Goal: Task Accomplishment & Management: Use online tool/utility

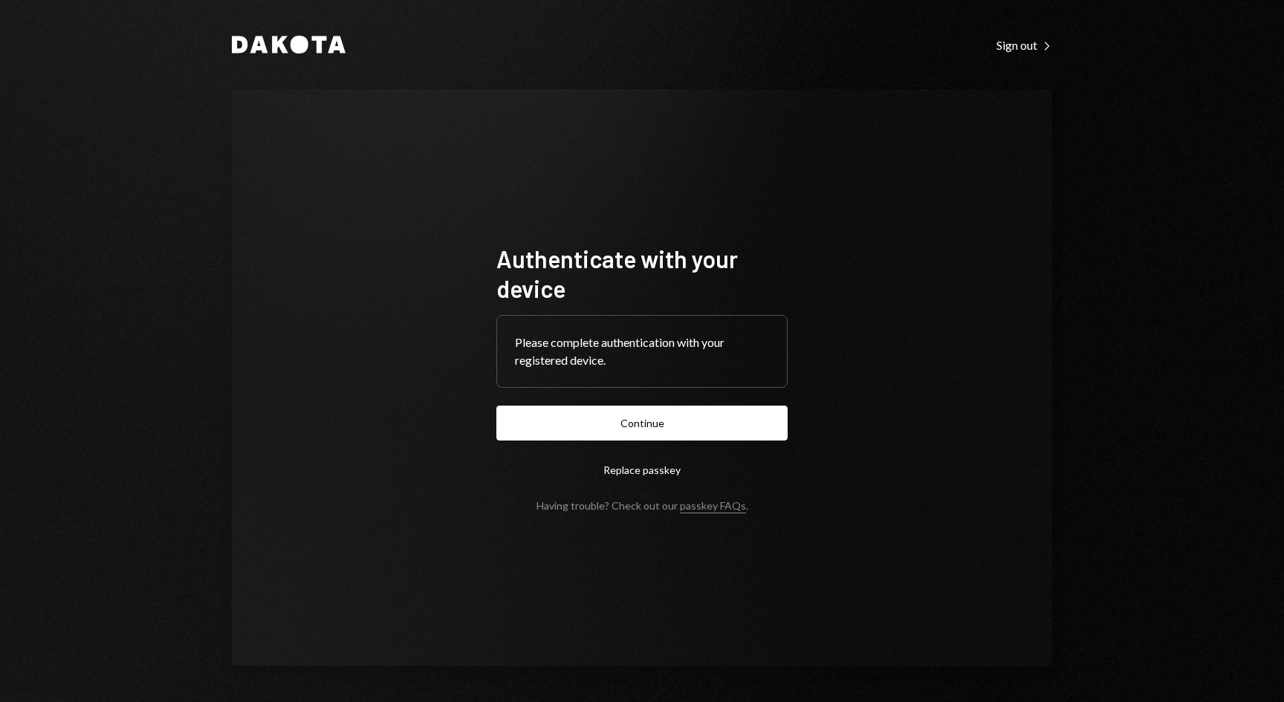
click at [662, 415] on button "Continue" at bounding box center [641, 423] width 291 height 35
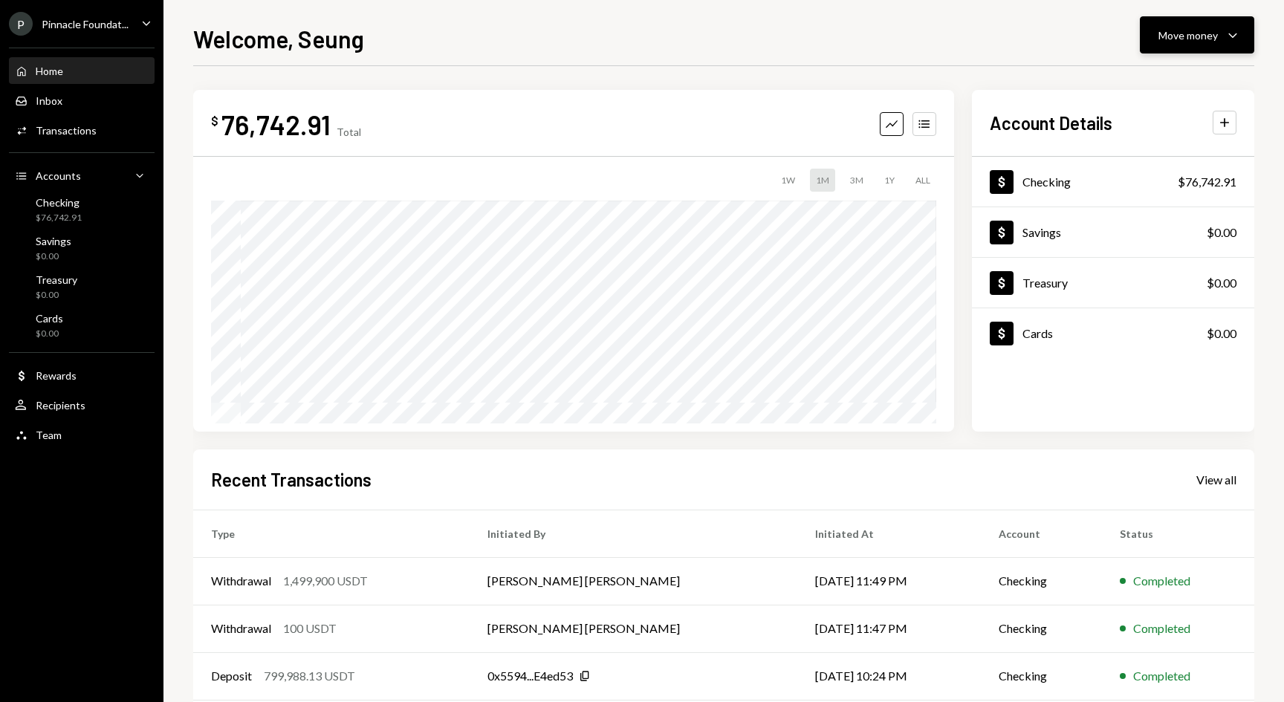
click at [1206, 36] on div "Move money" at bounding box center [1187, 35] width 59 height 16
click at [1155, 148] on div "Deposit" at bounding box center [1185, 147] width 108 height 16
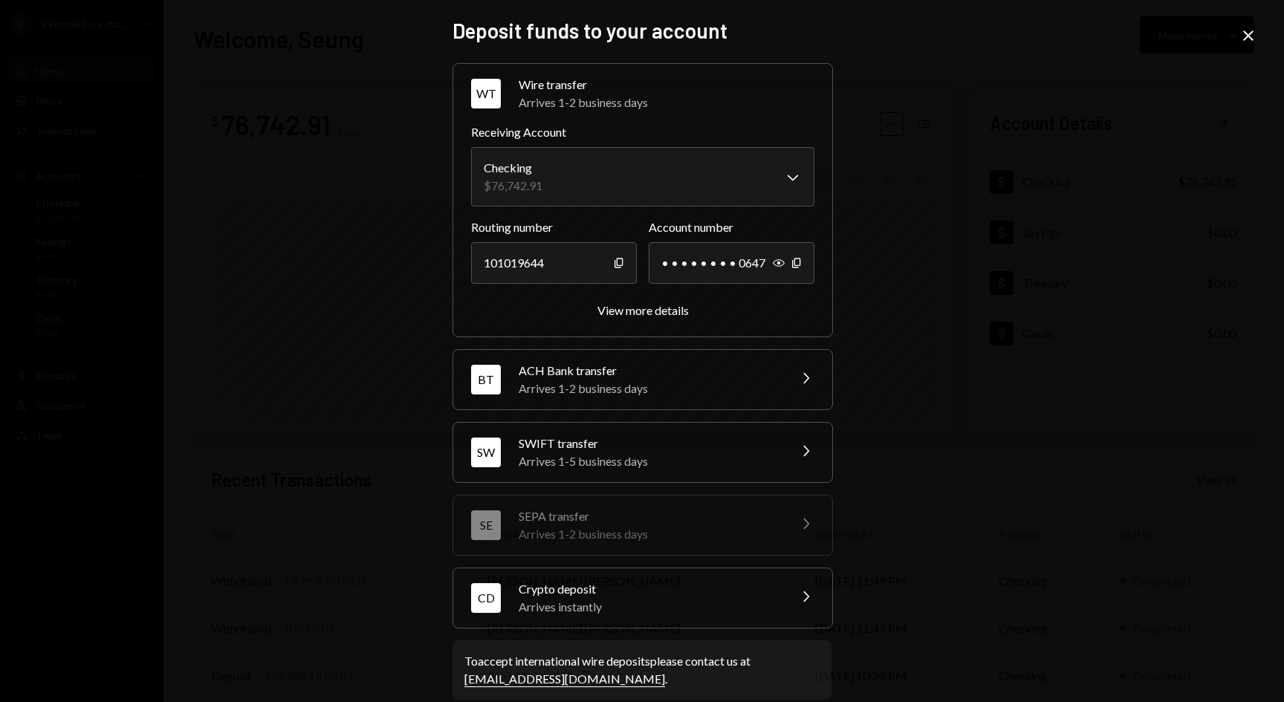
click at [690, 609] on div "Arrives instantly" at bounding box center [649, 607] width 260 height 18
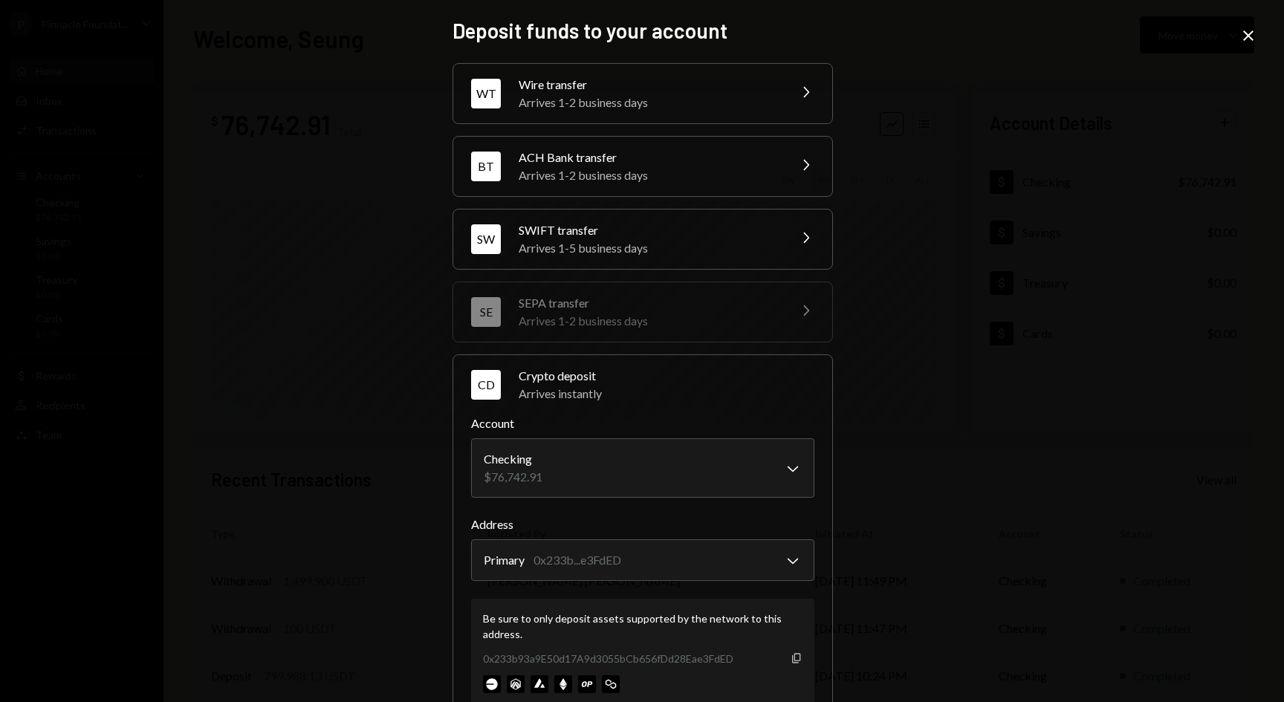
click at [793, 659] on icon "Copy" at bounding box center [797, 658] width 12 height 12
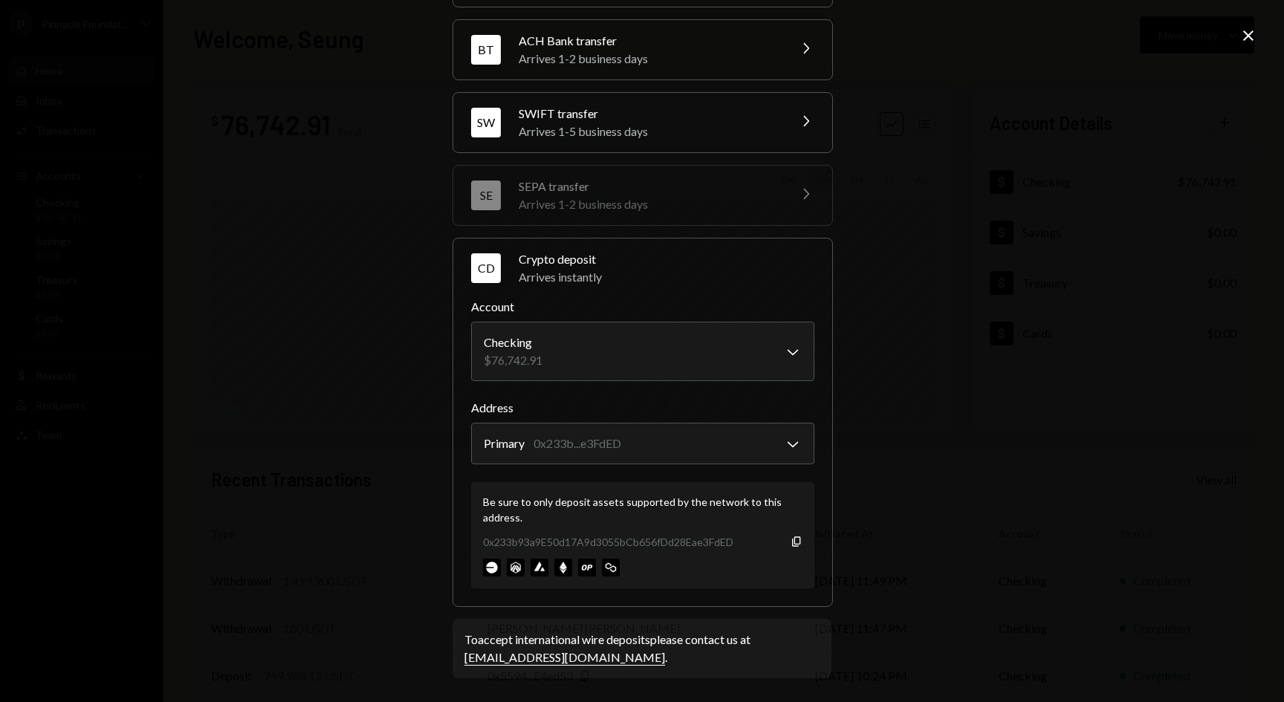
scroll to position [116, 0]
click at [1261, 33] on div "**********" at bounding box center [642, 351] width 1284 height 702
click at [1251, 36] on icon "Close" at bounding box center [1248, 36] width 18 height 18
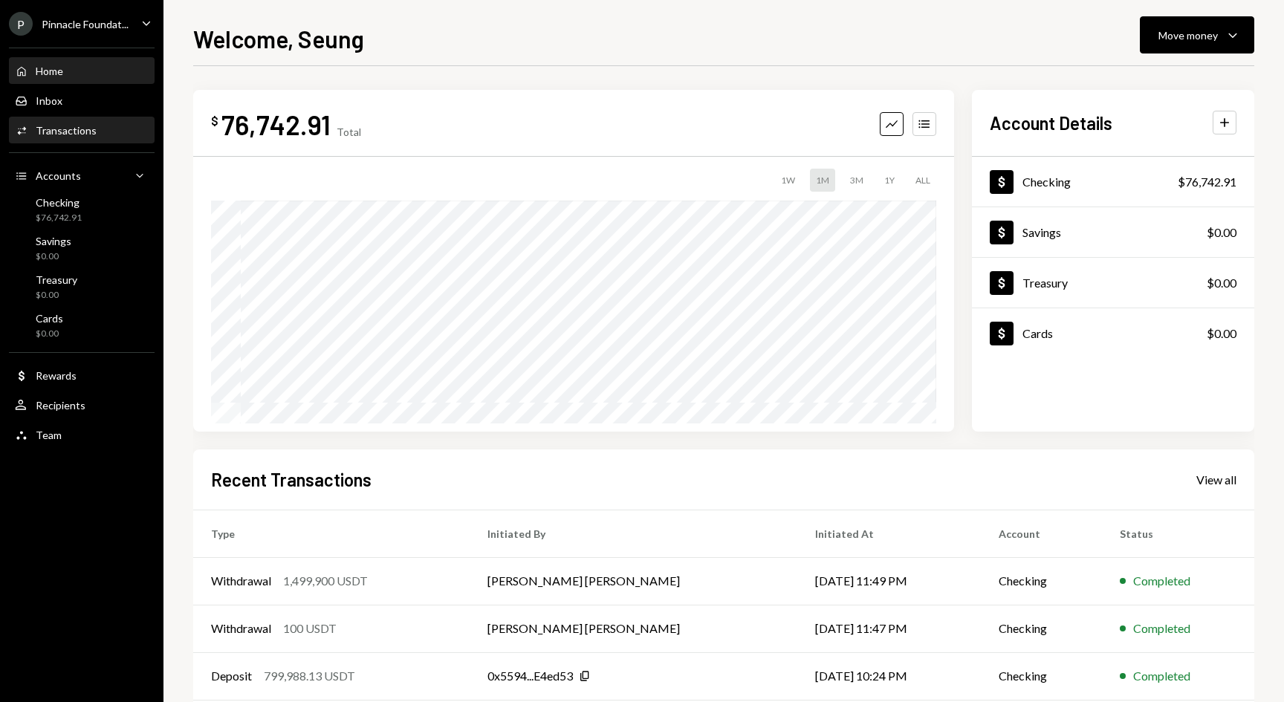
click at [71, 129] on div "Transactions" at bounding box center [66, 130] width 61 height 13
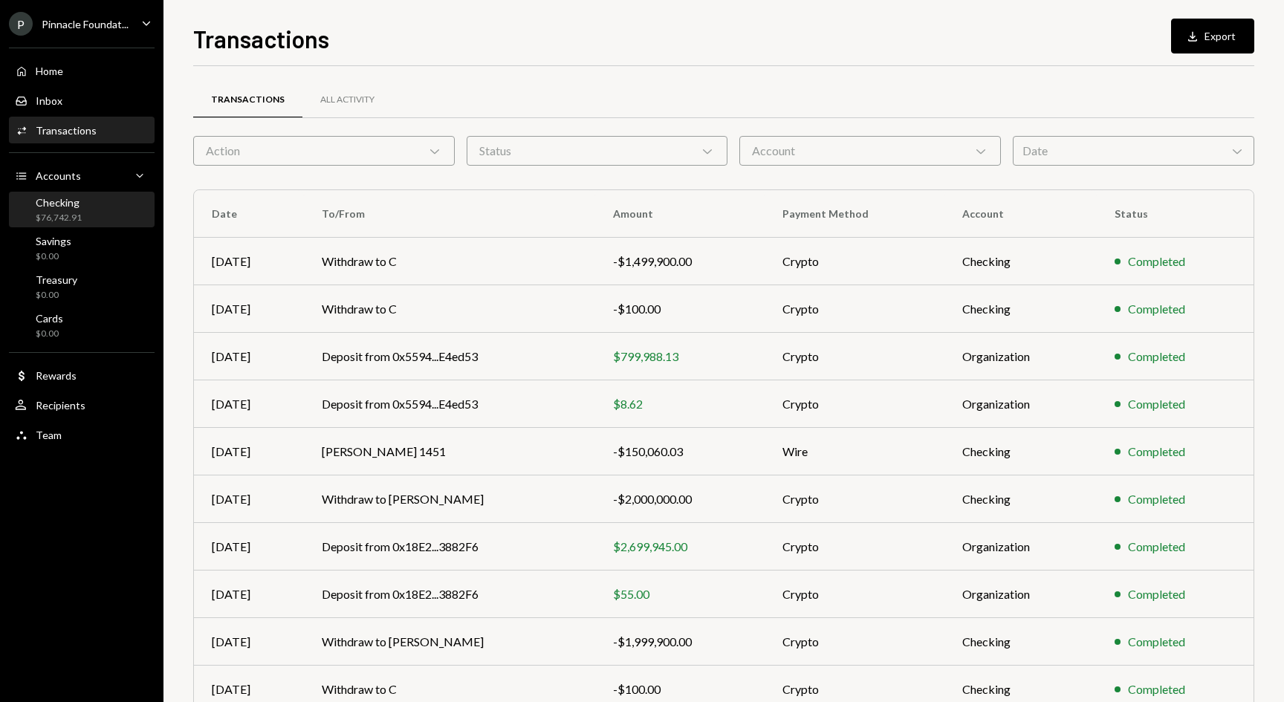
click at [91, 201] on div "Checking $76,742.91" at bounding box center [82, 210] width 134 height 28
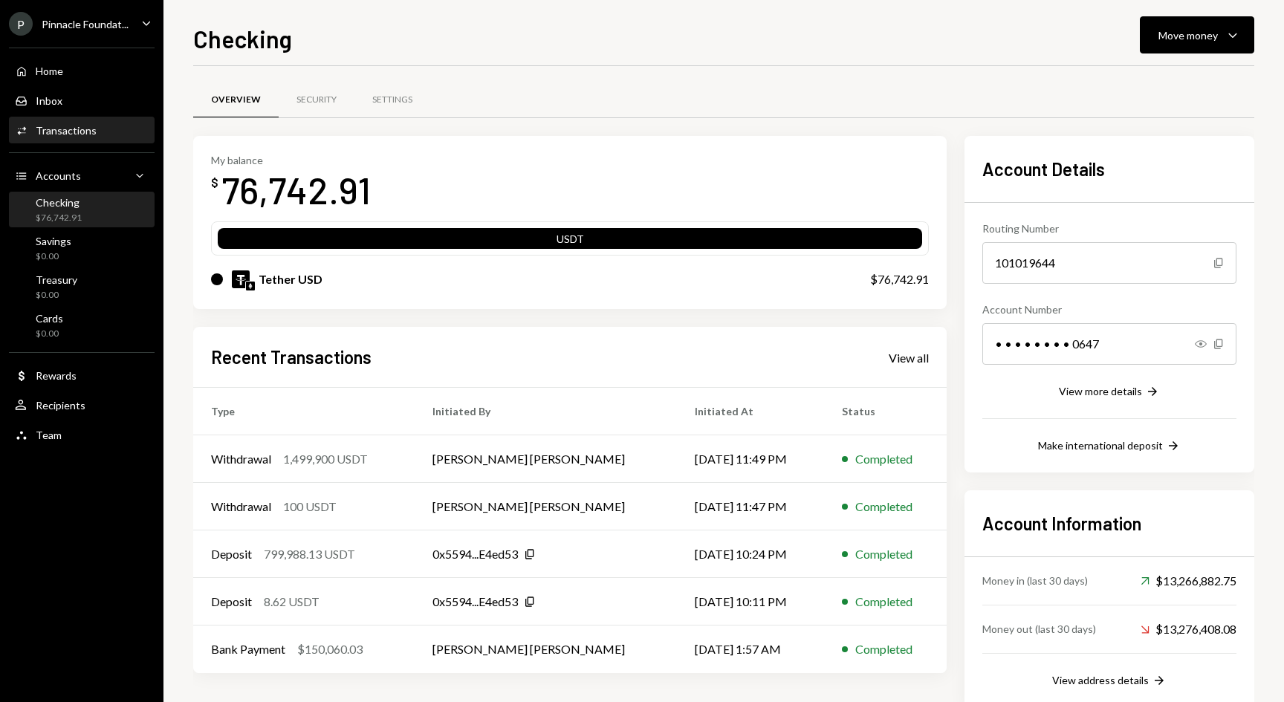
click at [76, 126] on div "Transactions" at bounding box center [66, 130] width 61 height 13
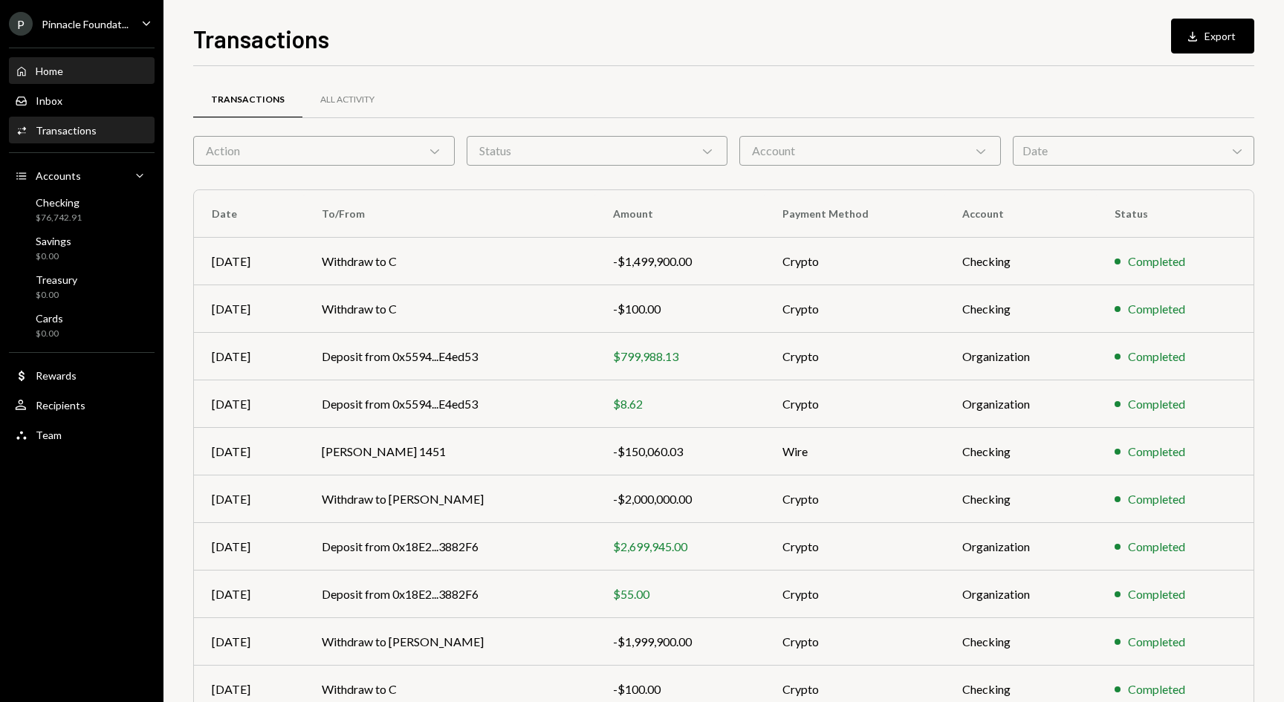
click at [64, 71] on div "Home Home" at bounding box center [82, 71] width 134 height 13
